Goal: Find specific fact: Find specific fact

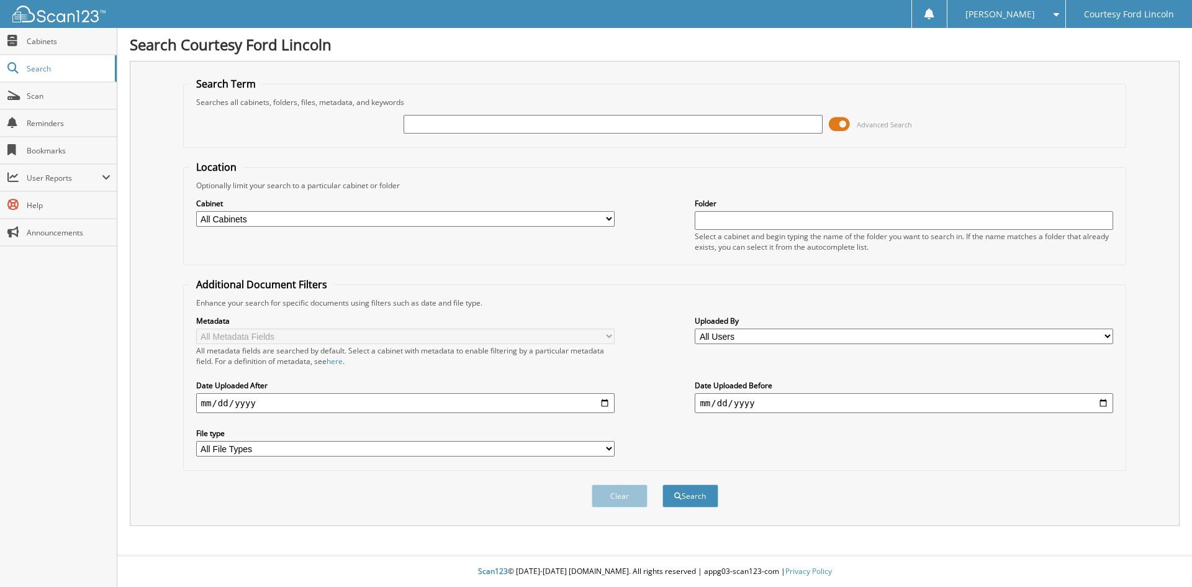
click at [615, 128] on input "text" at bounding box center [612, 124] width 418 height 19
type input "236612"
click at [662, 484] on button "Search" at bounding box center [690, 495] width 56 height 23
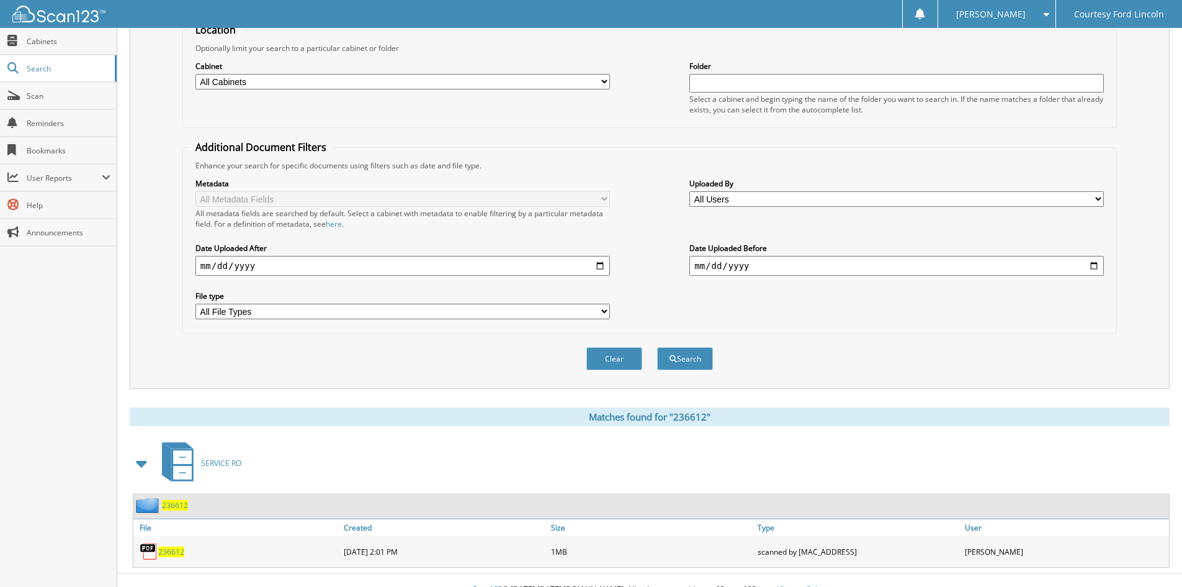
scroll to position [156, 0]
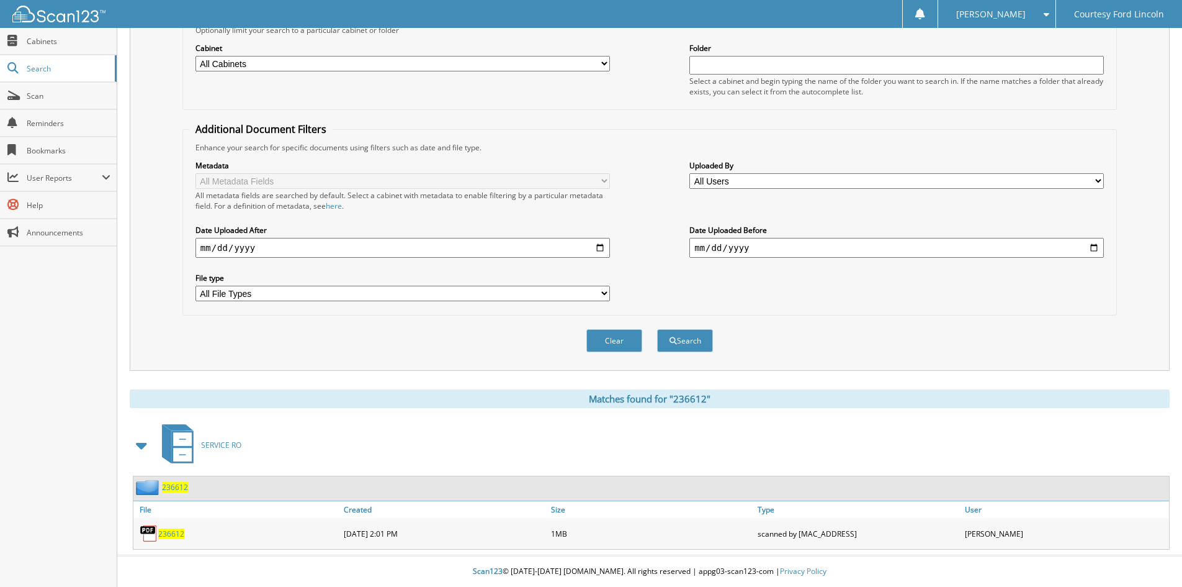
click at [168, 534] on span "236612" at bounding box center [171, 533] width 26 height 11
